Goal: Task Accomplishment & Management: Manage account settings

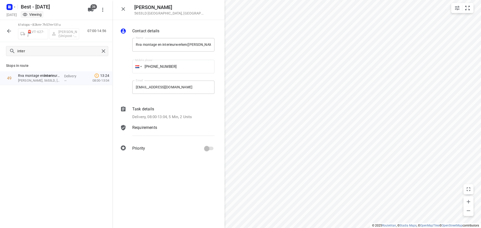
click at [8, 34] on icon "button" at bounding box center [9, 31] width 6 height 6
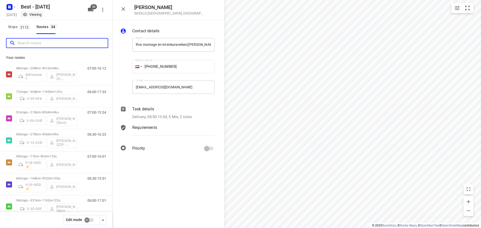
click at [79, 41] on input "Search routes" at bounding box center [63, 43] width 90 height 8
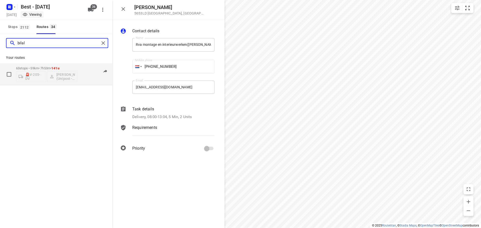
type input "bilal"
click at [83, 81] on div "07:00-14:53" at bounding box center [93, 75] width 25 height 18
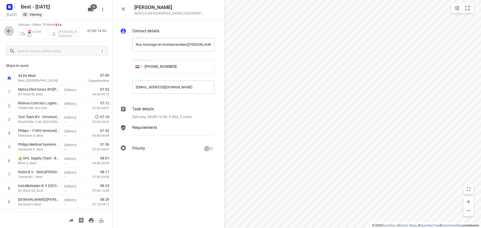
click at [6, 30] on icon "button" at bounding box center [9, 31] width 6 height 6
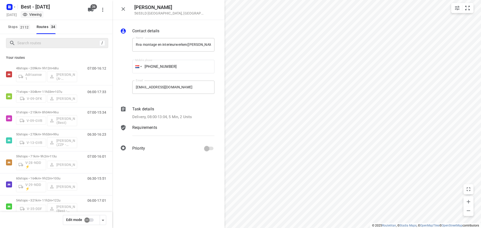
click at [51, 47] on div "/" at bounding box center [57, 43] width 102 height 10
click at [49, 42] on input "Search routes" at bounding box center [58, 43] width 80 height 8
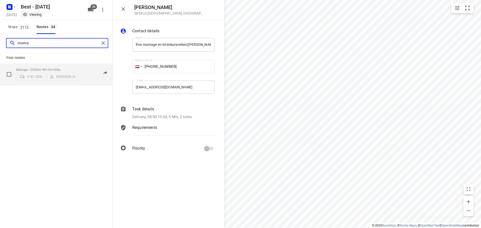
type input "rosma"
click at [52, 69] on p "60 stops • 201km • 9h11m • 100u" at bounding box center [46, 70] width 61 height 4
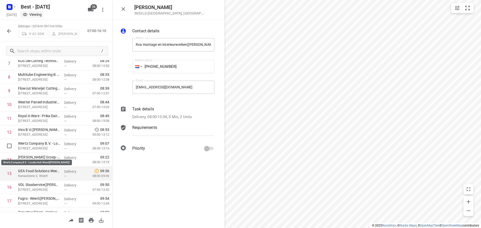
scroll to position [125, 0]
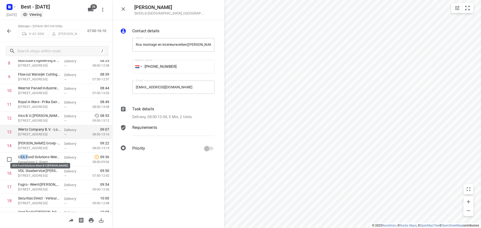
drag, startPoint x: 27, startPoint y: 159, endPoint x: 106, endPoint y: 126, distance: 85.8
click at [22, 157] on p "GEA Food Solutions Weert B.V.(Claudia Porcu)" at bounding box center [39, 156] width 42 height 5
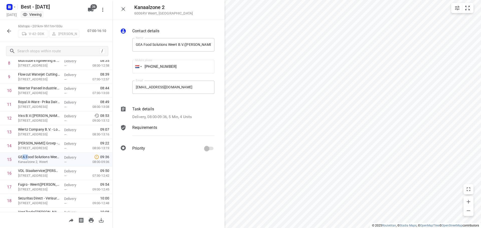
click at [8, 31] on icon "button" at bounding box center [9, 31] width 4 height 4
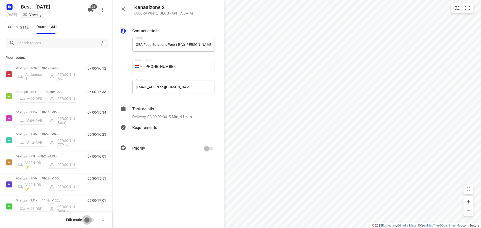
click at [89, 219] on input "checkbox" at bounding box center [87, 220] width 29 height 10
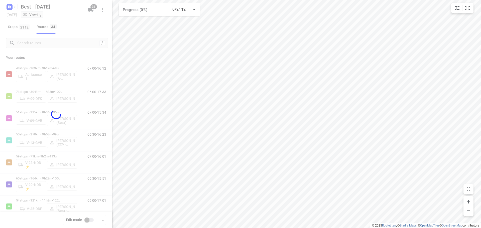
checkbox input "true"
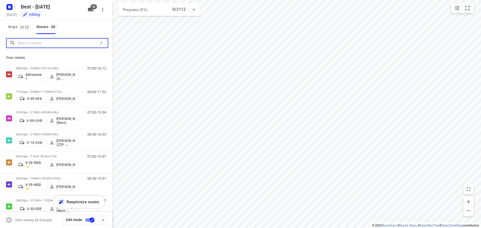
click at [40, 44] on input "Search routes" at bounding box center [58, 43] width 80 height 8
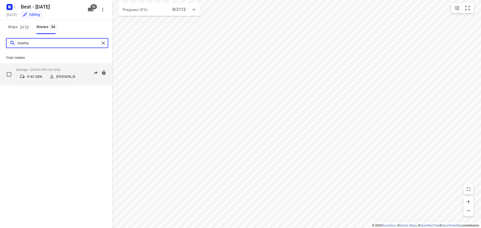
type input "rosma"
click at [50, 68] on p "60 stops • 201km • 9h11m • 100u" at bounding box center [46, 70] width 61 height 4
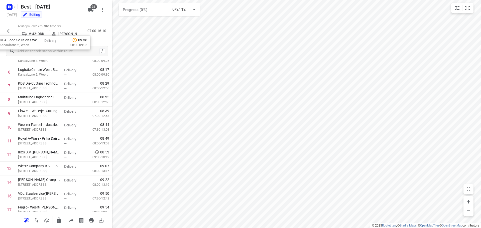
scroll to position [65, 0]
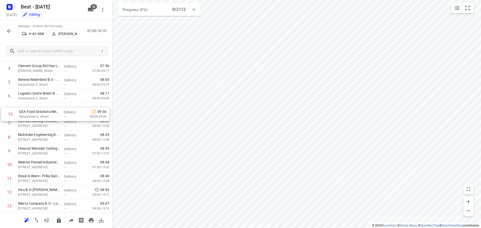
drag, startPoint x: 46, startPoint y: 159, endPoint x: 46, endPoint y: 111, distance: 48.3
click at [6, 31] on button "button" at bounding box center [9, 31] width 10 height 10
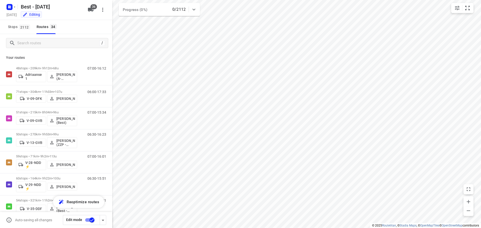
click at [34, 36] on div "/" at bounding box center [56, 43] width 112 height 18
click at [31, 52] on div "Your routes 48 stops • 209km • 9h12m • 68u Adriaanse 1 Souliman Aoussar (A-flex…" at bounding box center [56, 147] width 112 height 190
click at [32, 47] on input "Search routes" at bounding box center [59, 43] width 82 height 8
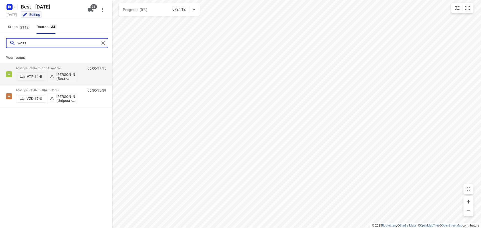
click at [0, 42] on div "wass" at bounding box center [56, 43] width 112 height 18
type input "zai"
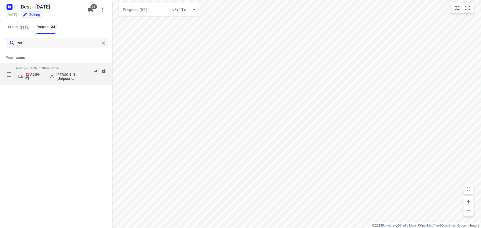
click at [50, 67] on p "68 stops • 169km • 9h52m • 139u" at bounding box center [46, 68] width 61 height 4
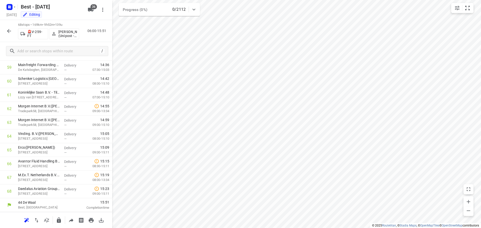
scroll to position [784, 0]
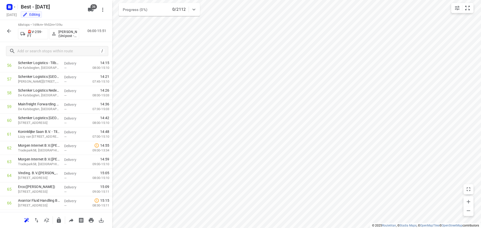
click at [44, 56] on div "/" at bounding box center [56, 51] width 112 height 18
click at [46, 52] on input "text" at bounding box center [58, 51] width 80 height 8
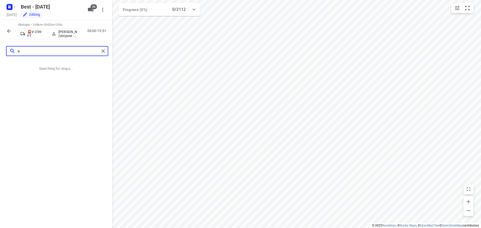
scroll to position [0, 0]
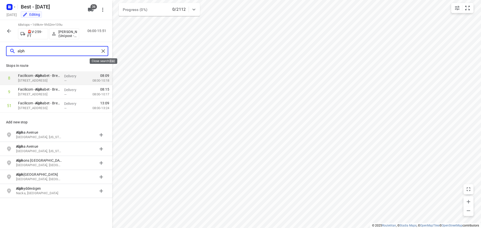
type input "alph"
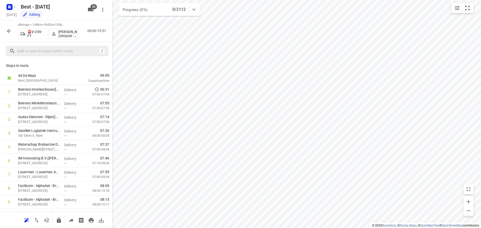
click at [8, 29] on icon "button" at bounding box center [9, 31] width 6 height 6
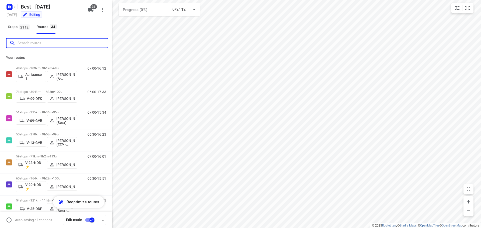
click at [53, 45] on input "Search routes" at bounding box center [63, 43] width 90 height 8
click at [35, 42] on input "Search routes" at bounding box center [63, 43] width 90 height 8
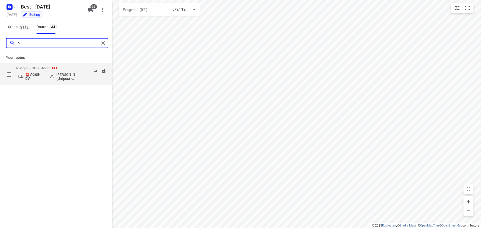
type input "bil"
click at [61, 75] on p "[PERSON_NAME] (Unipost - Best - ZZP)" at bounding box center [65, 77] width 19 height 8
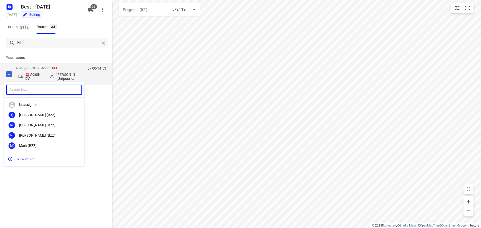
click at [40, 92] on input "text" at bounding box center [44, 90] width 76 height 10
type input "omar"
click at [38, 123] on div "Omar Alzeadi (Unipost - Best - ZZP)" at bounding box center [45, 125] width 53 height 4
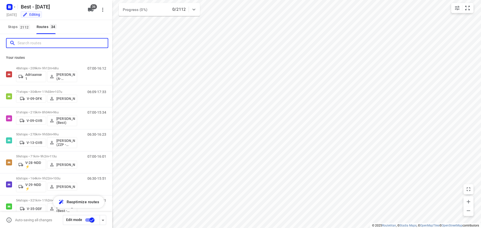
click at [36, 41] on input "Search routes" at bounding box center [63, 43] width 90 height 8
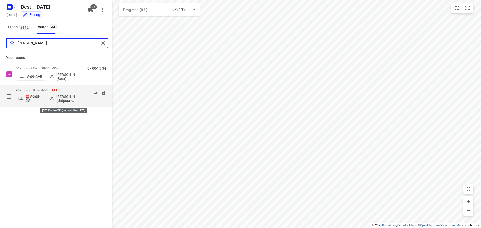
type input "omar"
click at [61, 99] on p "[PERSON_NAME] (Unipost - Best - ZZP)" at bounding box center [65, 99] width 19 height 8
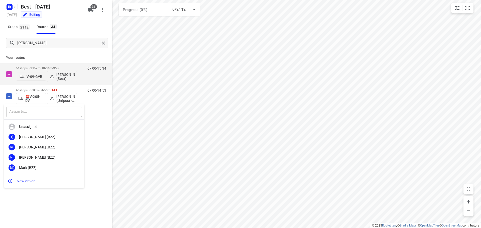
click at [36, 114] on input "text" at bounding box center [44, 112] width 76 height 10
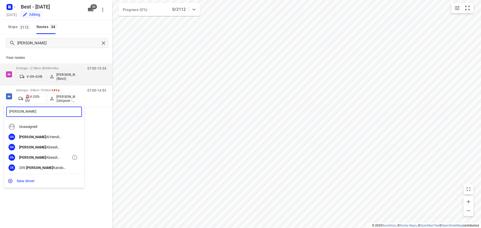
type input "omar"
click at [58, 156] on div "Omar Alzeadi (Unipost)" at bounding box center [45, 157] width 53 height 4
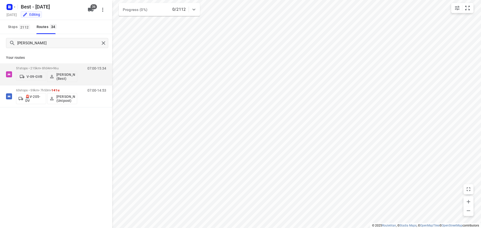
click at [70, 140] on div "omar Your routes 51 stops • 215km • 8h34m • 96u V-09-GVB Mustafa Omar (Best) 07…" at bounding box center [56, 138] width 112 height 208
drag, startPoint x: 33, startPoint y: 43, endPoint x: 8, endPoint y: 42, distance: 24.3
click at [9, 42] on div "omar" at bounding box center [53, 43] width 93 height 8
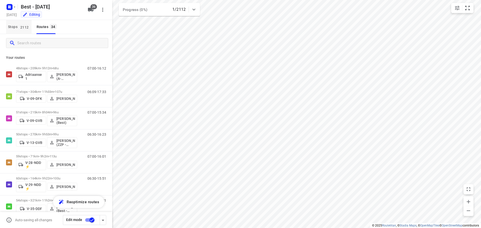
click at [22, 26] on span "2112" at bounding box center [24, 27] width 11 height 5
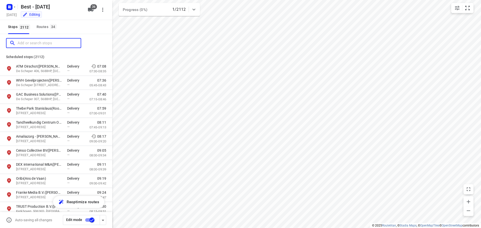
click at [38, 42] on input "Add or search stops" at bounding box center [49, 43] width 63 height 8
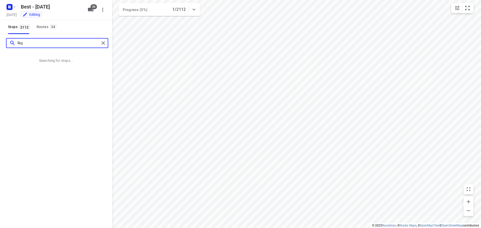
type input "lkq"
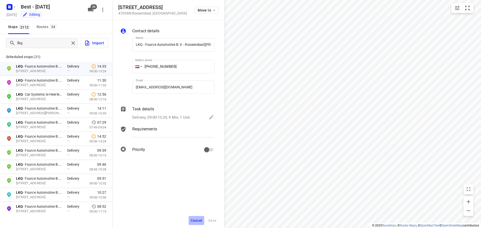
click at [203, 221] on button "Cancel" at bounding box center [196, 220] width 16 height 9
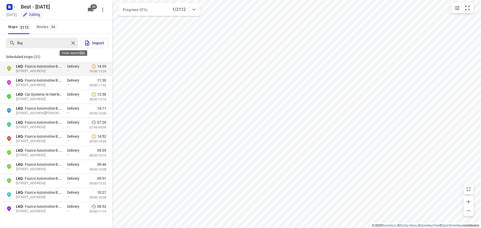
drag, startPoint x: 76, startPoint y: 41, endPoint x: 73, endPoint y: 40, distance: 2.9
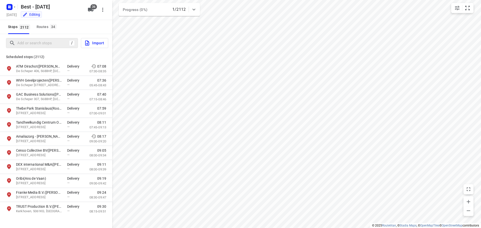
click at [73, 40] on div "/" at bounding box center [42, 43] width 72 height 10
click at [45, 21] on button "Routes 34" at bounding box center [47, 27] width 24 height 14
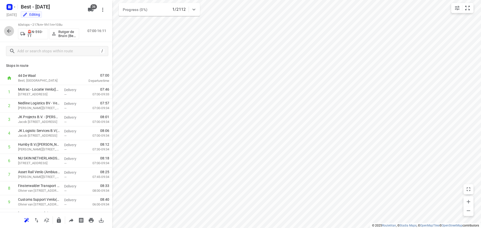
click at [8, 30] on icon "button" at bounding box center [9, 31] width 6 height 6
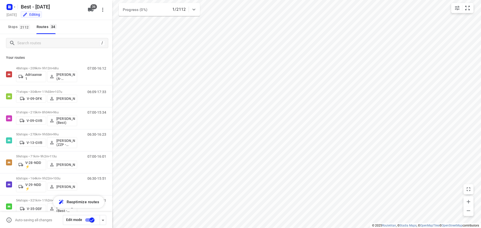
click at [22, 33] on button "Stops 2112" at bounding box center [19, 27] width 26 height 14
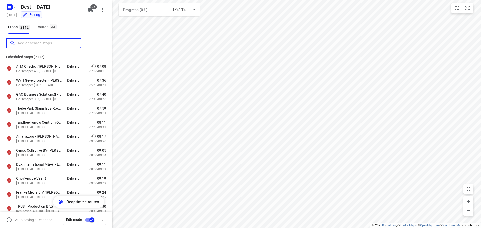
click at [27, 45] on input "Add or search stops" at bounding box center [49, 43] width 63 height 8
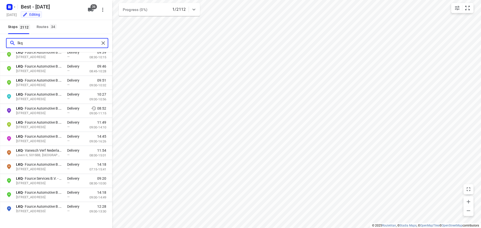
scroll to position [100, 0]
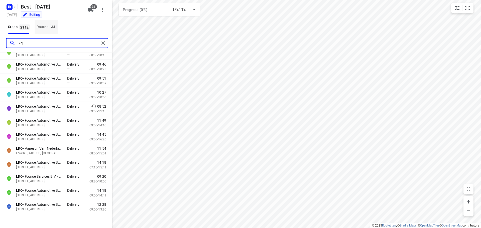
type input "lkq"
click at [43, 26] on div "Routes 34" at bounding box center [48, 27] width 22 height 6
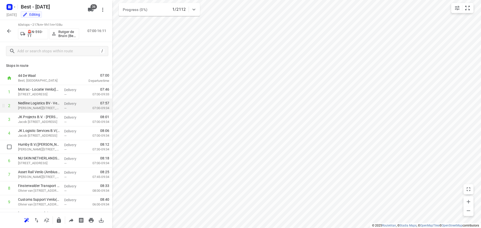
scroll to position [50, 0]
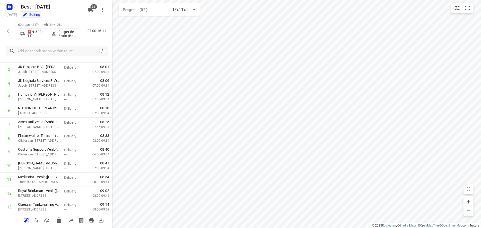
click at [57, 58] on div "/" at bounding box center [56, 51] width 112 height 18
click at [60, 53] on input "text" at bounding box center [59, 51] width 82 height 8
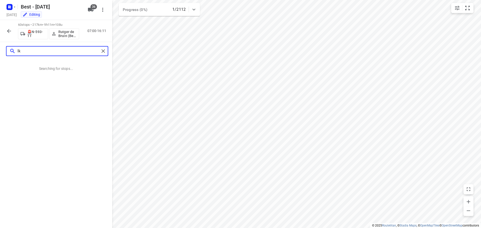
scroll to position [0, 0]
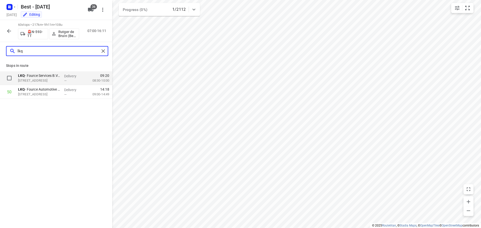
type input "lkq"
click at [61, 77] on div "LKQ - Fource Services B.V. - Venlo(Kim Blonk) Columbusweg 33, 5928LA, Venlo, NL" at bounding box center [39, 78] width 46 height 14
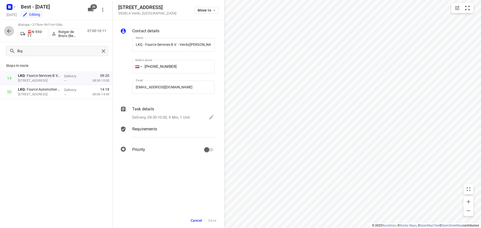
click at [8, 29] on icon "button" at bounding box center [9, 31] width 6 height 6
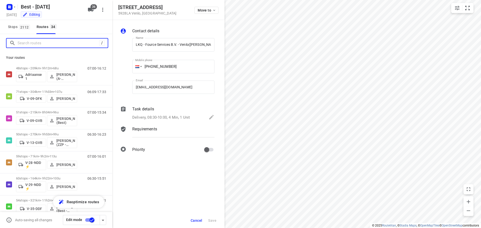
click at [37, 43] on input "Search routes" at bounding box center [59, 43] width 82 height 8
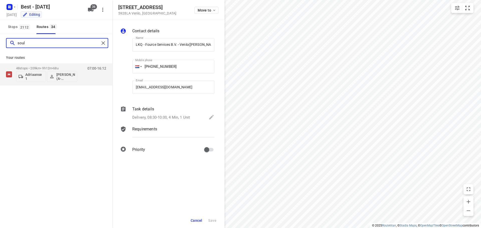
drag, startPoint x: 33, startPoint y: 42, endPoint x: 0, endPoint y: 42, distance: 32.5
click at [0, 42] on div "soul" at bounding box center [56, 43] width 112 height 18
type input "gerj"
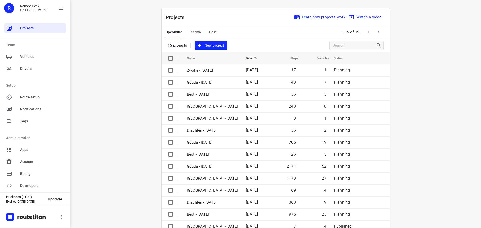
click at [201, 31] on div "Upcoming Active Past" at bounding box center [194, 32] width 59 height 12
click at [198, 31] on span "Active" at bounding box center [195, 32] width 11 height 6
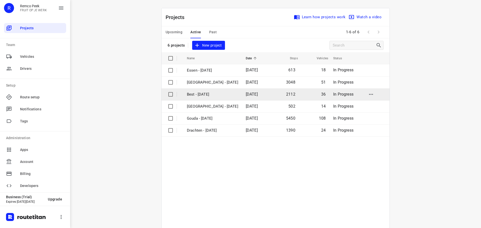
click at [206, 96] on p "Best - [DATE]" at bounding box center [212, 95] width 51 height 6
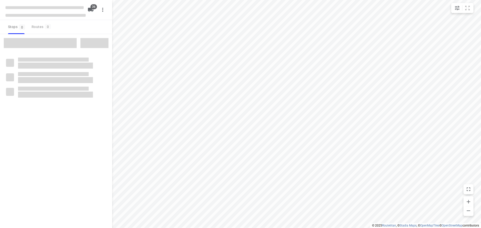
checkbox input "true"
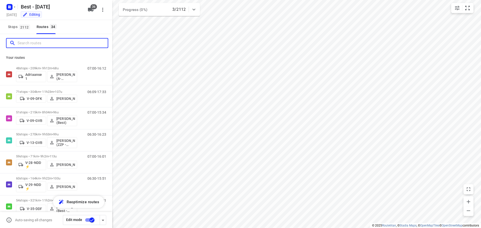
click at [72, 46] on input "Search routes" at bounding box center [63, 43] width 90 height 8
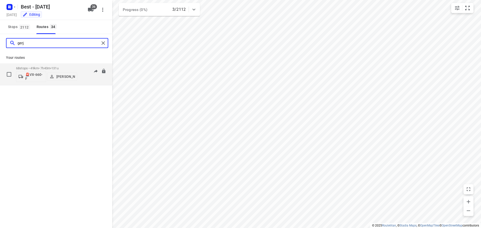
type input "gerj"
click at [67, 77] on p "[PERSON_NAME]" at bounding box center [65, 77] width 19 height 4
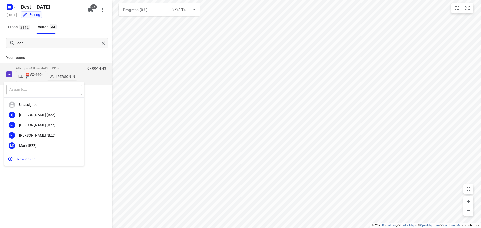
click at [40, 86] on input "text" at bounding box center [44, 90] width 76 height 10
type input "u"
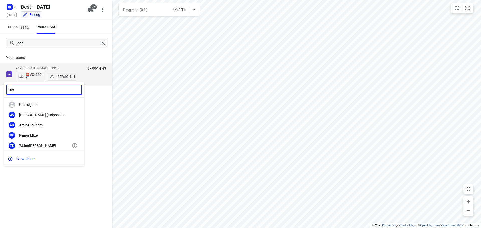
type input "ine"
click at [42, 145] on div "73. [PERSON_NAME]" at bounding box center [45, 146] width 53 height 4
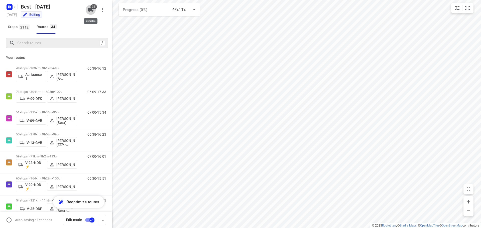
drag, startPoint x: 95, startPoint y: 11, endPoint x: 90, endPoint y: 9, distance: 5.8
click at [92, 10] on button "36" at bounding box center [91, 10] width 10 height 10
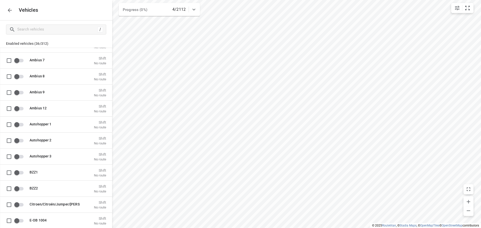
scroll to position [300, 0]
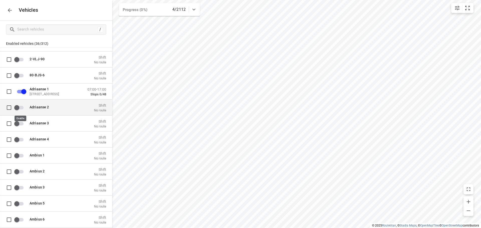
click at [18, 109] on input "grid" at bounding box center [17, 108] width 29 height 10
click at [25, 110] on input "grid" at bounding box center [24, 108] width 29 height 10
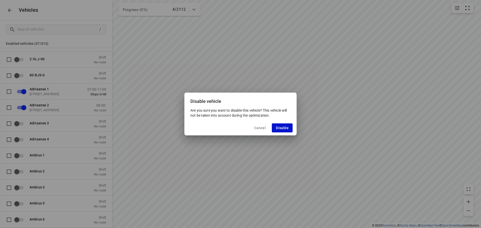
click at [285, 132] on button "Disable" at bounding box center [282, 127] width 21 height 9
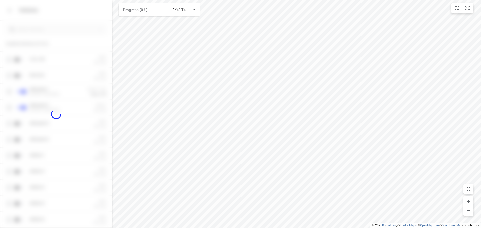
checkbox input "false"
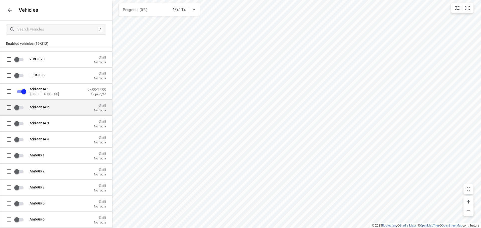
click at [39, 108] on span "Adriaanse 2" at bounding box center [39, 107] width 19 height 4
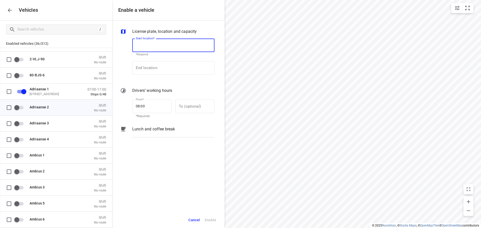
click at [174, 39] on input "Start location*" at bounding box center [173, 46] width 82 height 14
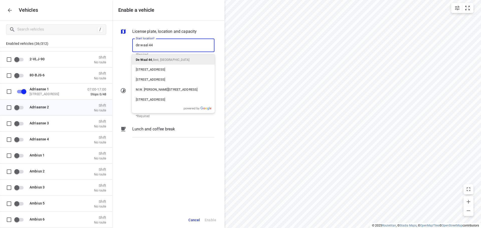
click at [151, 57] on p "De Waal 44 , Best, [GEOGRAPHIC_DATA]" at bounding box center [163, 60] width 54 height 6
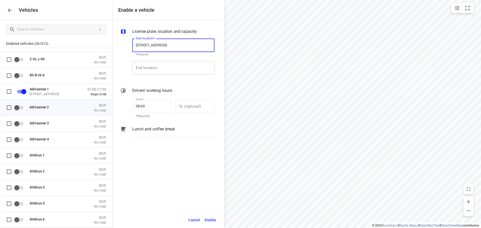
type input "[STREET_ADDRESS]"
click at [154, 68] on input "End location" at bounding box center [173, 68] width 82 height 14
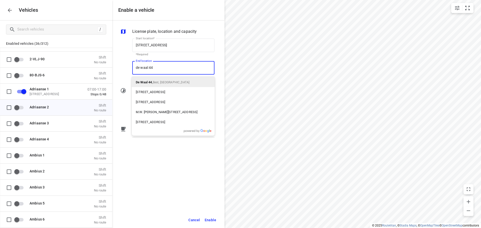
click at [167, 82] on span "Best, [GEOGRAPHIC_DATA]" at bounding box center [171, 83] width 37 height 4
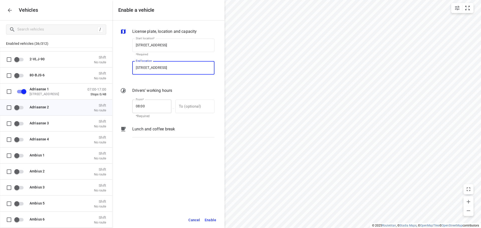
type input "[STREET_ADDRESS]"
drag, startPoint x: 158, startPoint y: 106, endPoint x: 52, endPoint y: 106, distance: 106.1
click at [52, 106] on div "Enable a vehicle License plate, location and capacity Start location* [STREET_A…" at bounding box center [56, 114] width 112 height 228
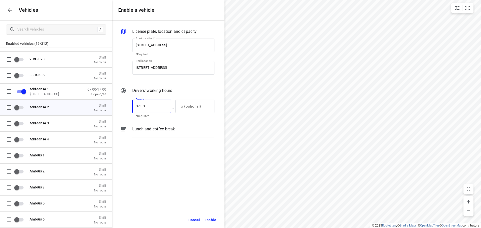
type input "07:00"
click at [210, 219] on span "Enable" at bounding box center [210, 220] width 12 height 6
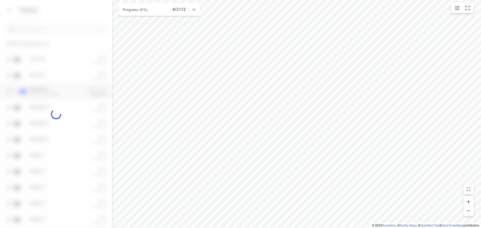
checkbox input "true"
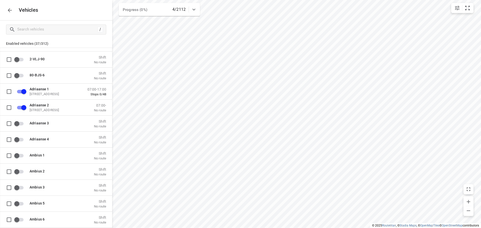
click at [12, 7] on icon "button" at bounding box center [10, 10] width 6 height 6
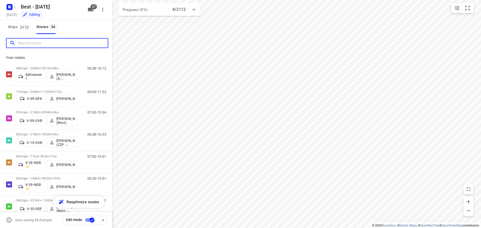
click at [39, 40] on input "Search routes" at bounding box center [63, 43] width 90 height 8
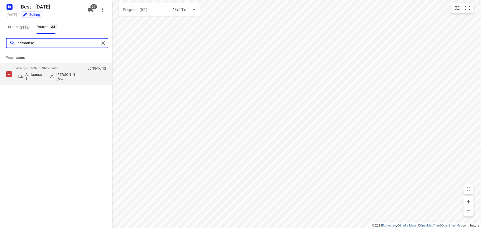
type input "adriaanse 2"
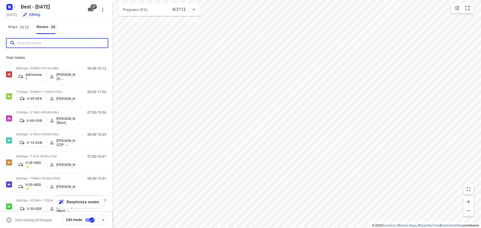
click at [42, 41] on input "Search routes" at bounding box center [63, 43] width 90 height 8
type input "o"
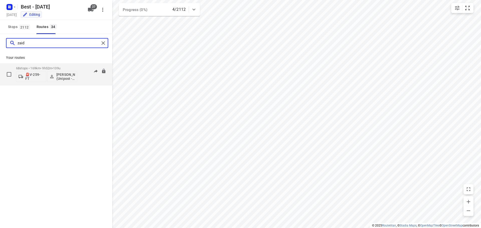
type input "zaid"
click at [44, 65] on div "68 stops • 169km • 9h52m • 139u 🚨V-259-FT [PERSON_NAME] (Unipost - ZZP - Best)" at bounding box center [46, 74] width 61 height 21
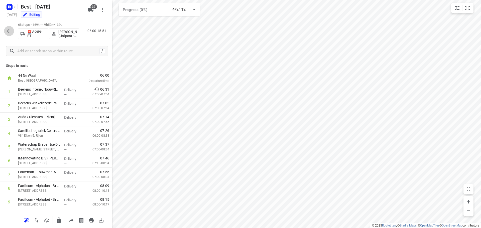
click at [10, 29] on icon "button" at bounding box center [9, 31] width 6 height 6
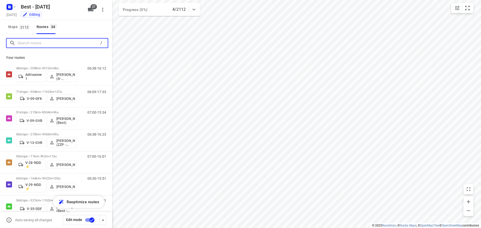
click at [26, 42] on input "Search routes" at bounding box center [58, 43] width 80 height 8
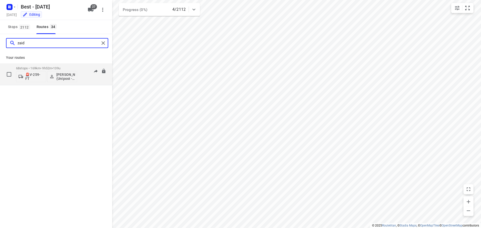
type input "zaid"
click at [43, 64] on div "68 stops • 169km • 9h52m • 139u 🚨V-259-FT [PERSON_NAME] (Unipost - ZZP - Best)" at bounding box center [46, 74] width 61 height 21
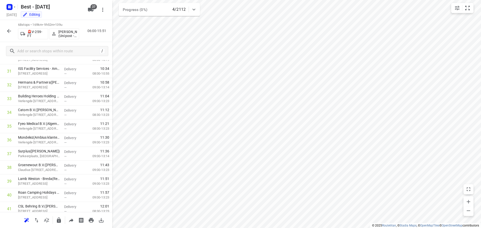
scroll to position [582, 0]
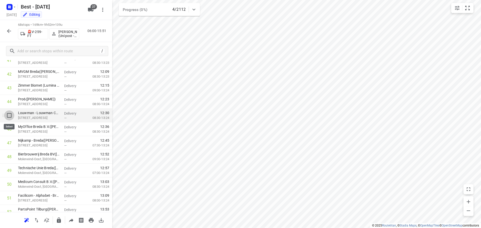
click at [10, 115] on input "checkbox" at bounding box center [9, 115] width 10 height 10
checkbox input "true"
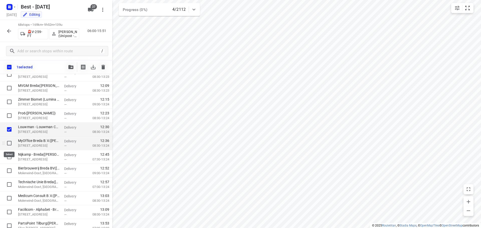
click at [7, 144] on input "checkbox" at bounding box center [9, 143] width 10 height 10
checkbox input "true"
click at [9, 157] on input "checkbox" at bounding box center [9, 157] width 10 height 10
checkbox input "true"
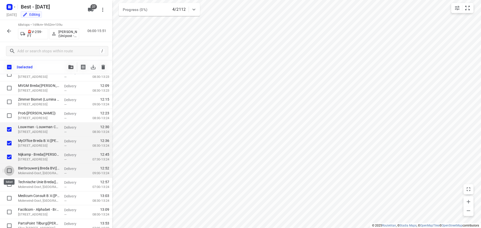
click at [9, 171] on input "checkbox" at bounding box center [9, 171] width 10 height 10
checkbox input "true"
click at [9, 180] on input "checkbox" at bounding box center [9, 184] width 10 height 10
checkbox input "true"
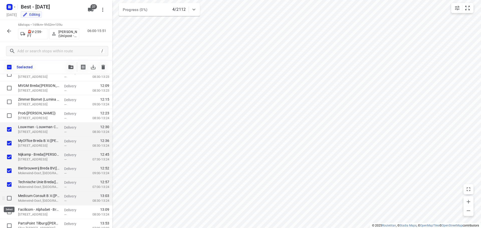
click at [8, 198] on input "checkbox" at bounding box center [9, 198] width 10 height 10
checkbox input "true"
click at [9, 212] on input "checkbox" at bounding box center [9, 212] width 10 height 10
checkbox input "true"
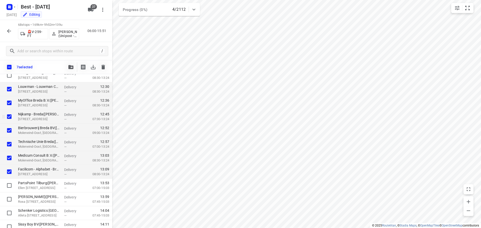
scroll to position [632, 0]
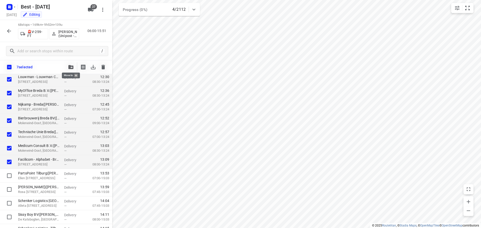
click at [72, 65] on icon "button" at bounding box center [70, 67] width 5 height 4
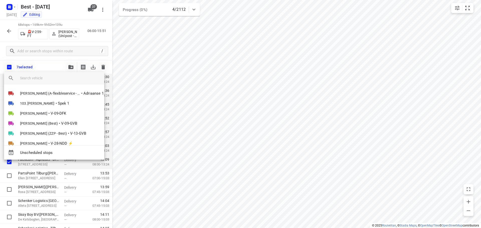
click at [34, 81] on input "search vehicle" at bounding box center [60, 78] width 80 height 8
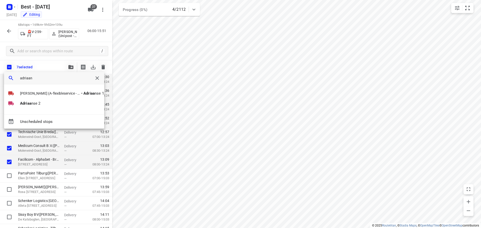
type input "adriaans"
click at [23, 105] on b "[PERSON_NAME]" at bounding box center [34, 103] width 29 height 5
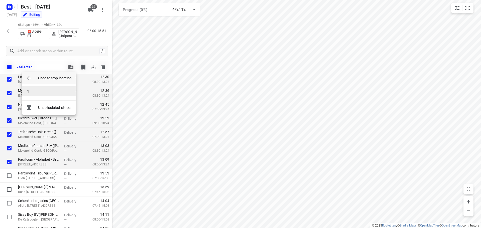
click at [30, 94] on li "1" at bounding box center [49, 91] width 54 height 10
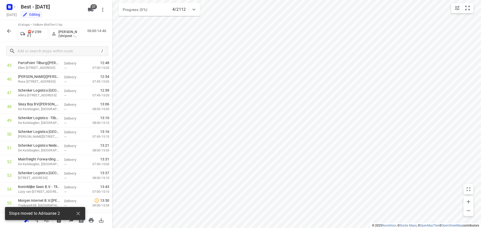
click at [15, 30] on div "61 stops • 164km • 8h47m • 114u 🚨V-259-FT [PERSON_NAME] (Unipost - ZZP - Best) …" at bounding box center [56, 31] width 112 height 22
click at [6, 30] on button "button" at bounding box center [9, 31] width 10 height 10
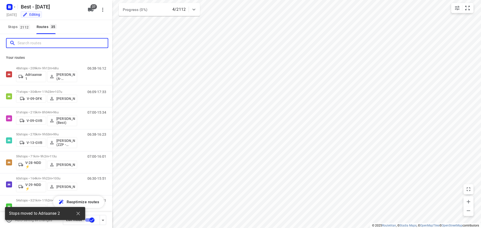
click at [40, 45] on input "Search routes" at bounding box center [63, 43] width 90 height 8
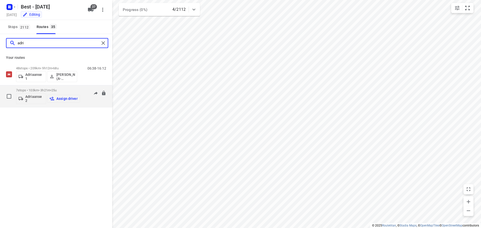
type input "adri"
click at [65, 98] on p "Assign driver" at bounding box center [66, 99] width 21 height 4
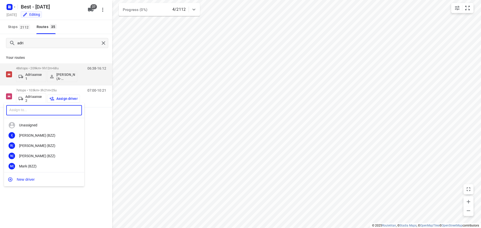
click at [52, 109] on input "text" at bounding box center [44, 110] width 76 height 10
type input "aidi"
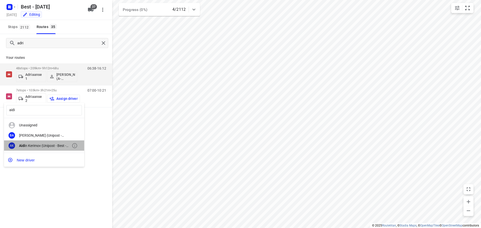
click at [52, 142] on div "AK [PERSON_NAME] (Unipost - Best - ZZP)" at bounding box center [44, 145] width 80 height 10
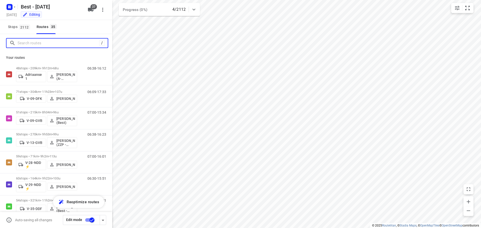
click at [58, 46] on input "Search routes" at bounding box center [59, 43] width 82 height 8
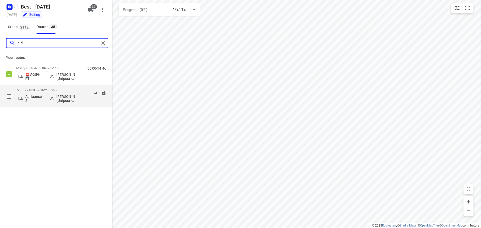
type input "aid"
click at [41, 88] on div "7 stops • 103km • 3h21m • 25u Adriaanse 2 [PERSON_NAME] (Unipost - Best - ZZP)" at bounding box center [46, 96] width 61 height 21
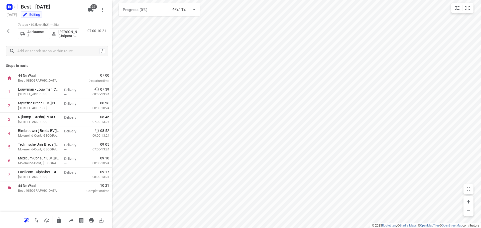
click at [10, 30] on icon "button" at bounding box center [9, 31] width 6 height 6
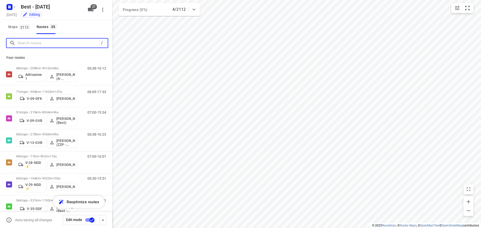
click at [38, 46] on input "Search routes" at bounding box center [59, 43] width 82 height 8
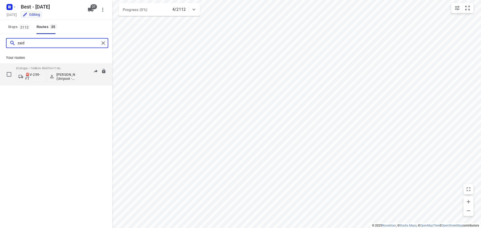
type input "zaid"
click at [97, 84] on div "06:00-14:46" at bounding box center [93, 75] width 25 height 18
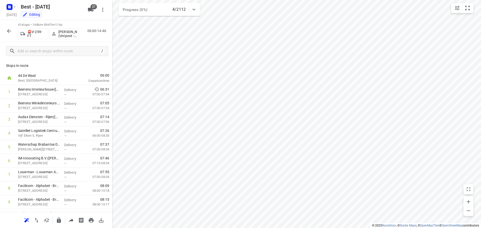
click at [7, 30] on icon "button" at bounding box center [9, 31] width 6 height 6
